Goal: Task Accomplishment & Management: Use online tool/utility

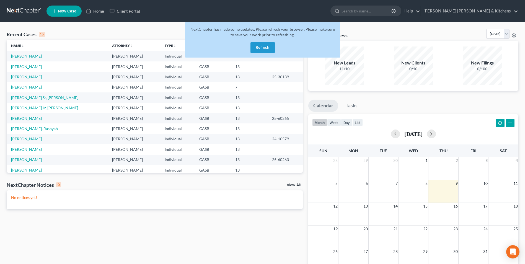
click at [264, 47] on button "Refresh" at bounding box center [263, 47] width 24 height 11
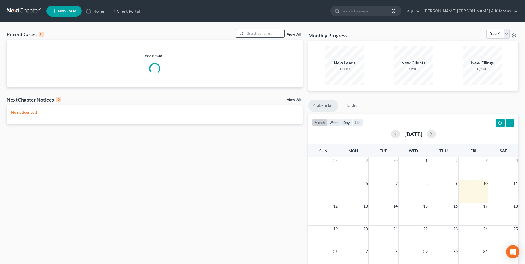
drag, startPoint x: 258, startPoint y: 30, endPoint x: 257, endPoint y: 37, distance: 7.0
click at [257, 37] on input "search" at bounding box center [265, 33] width 39 height 8
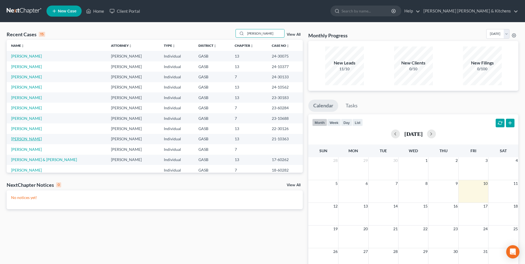
type input "[PERSON_NAME]"
click at [19, 140] on link "[PERSON_NAME]" at bounding box center [26, 138] width 31 height 5
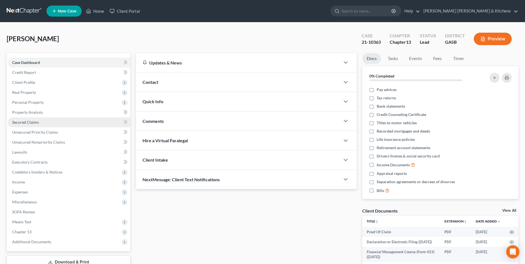
click at [23, 123] on span "Secured Claims" at bounding box center [25, 122] width 27 height 5
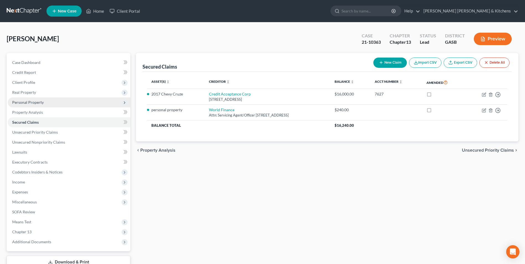
click at [26, 104] on span "Personal Property" at bounding box center [28, 102] width 32 height 5
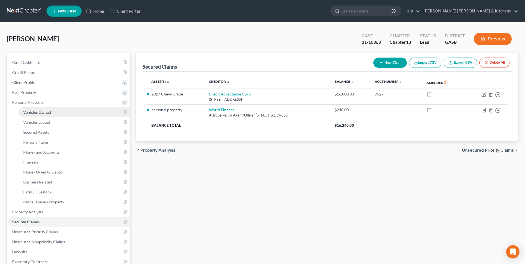
click at [43, 114] on span "Vehicles Owned" at bounding box center [37, 112] width 28 height 5
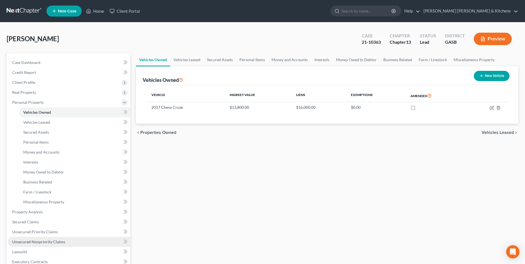
click at [27, 242] on span "Unsecured Nonpriority Claims" at bounding box center [38, 241] width 53 height 5
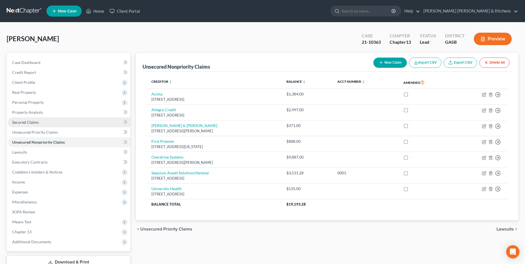
click at [28, 123] on span "Secured Claims" at bounding box center [25, 122] width 27 height 5
